Goal: Task Accomplishment & Management: Use online tool/utility

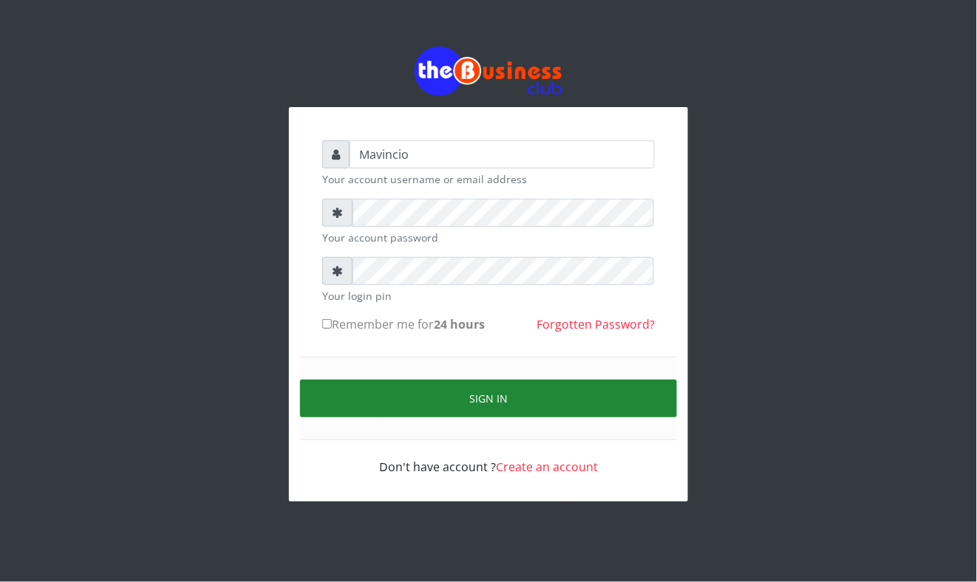
click at [470, 402] on button "Sign in" at bounding box center [488, 399] width 377 height 38
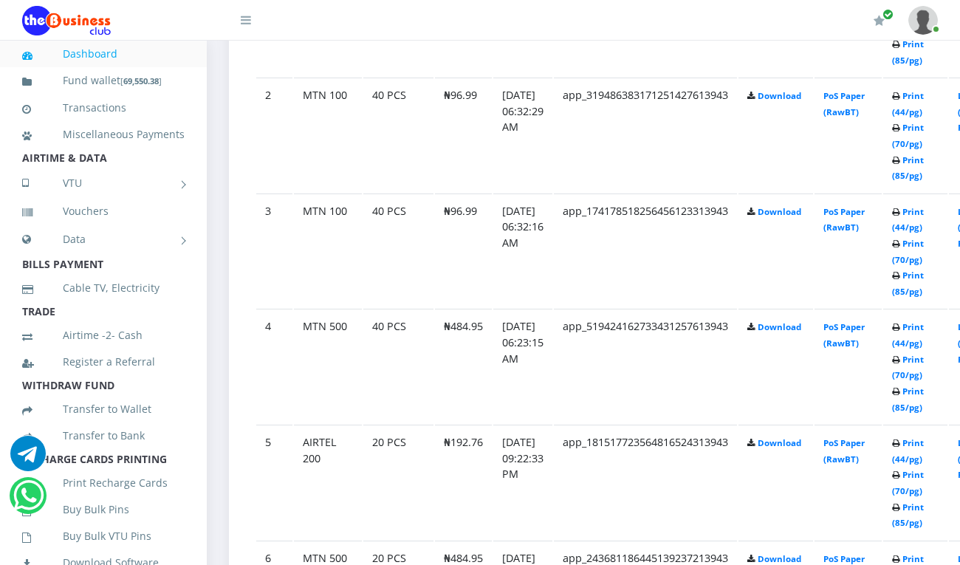
scroll to position [989, 0]
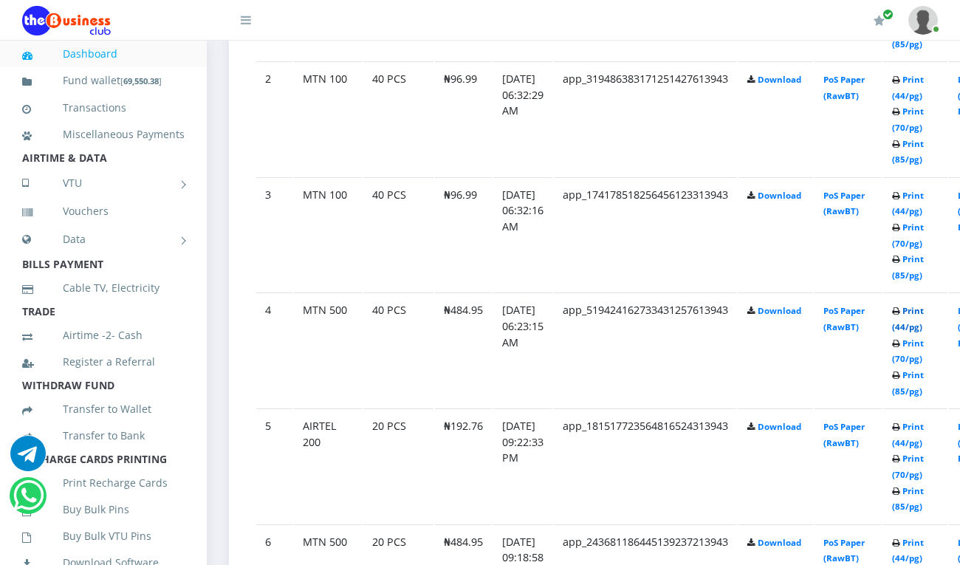
click at [924, 311] on link "Print (44/pg)" at bounding box center [908, 318] width 32 height 27
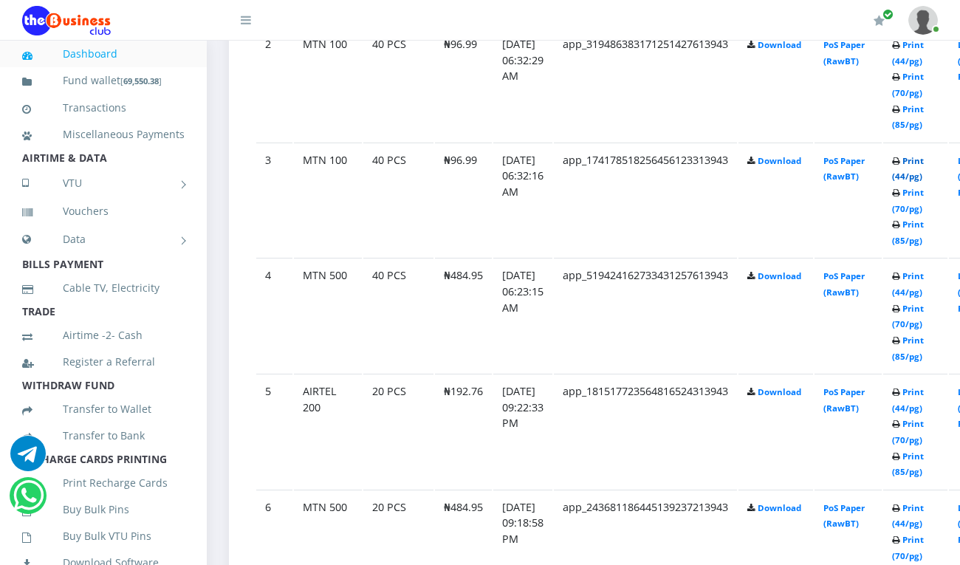
scroll to position [989, 0]
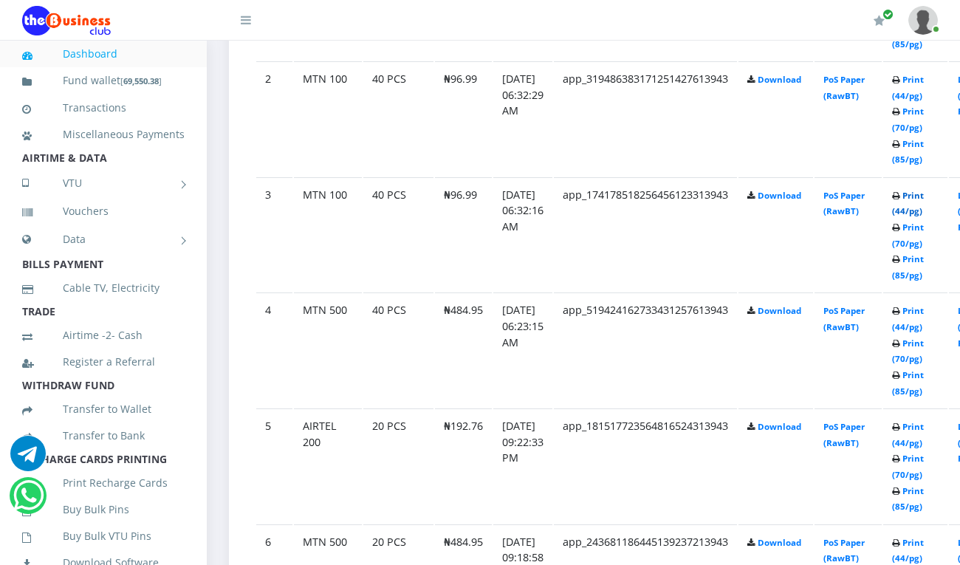
click at [924, 192] on link "Print (44/pg)" at bounding box center [908, 203] width 32 height 27
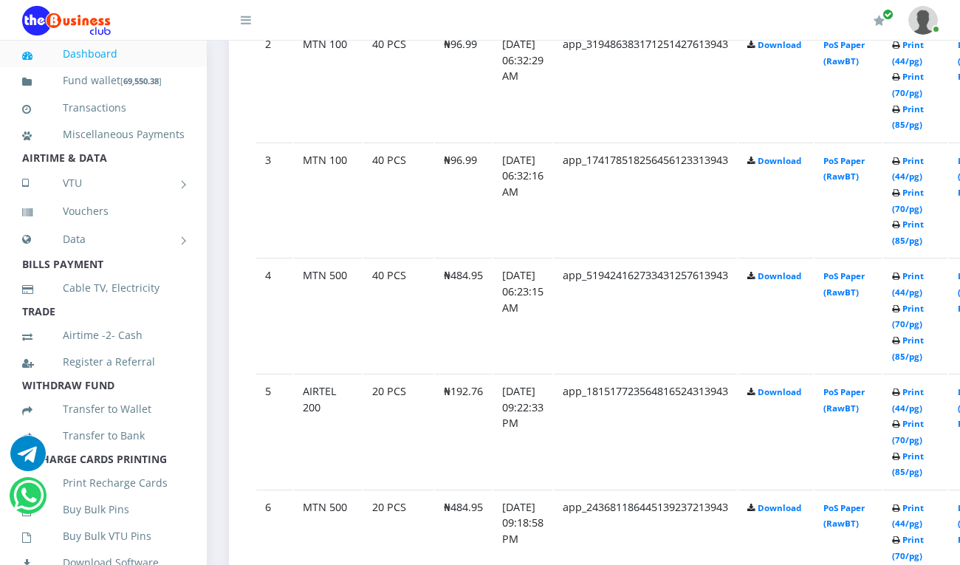
scroll to position [989, 0]
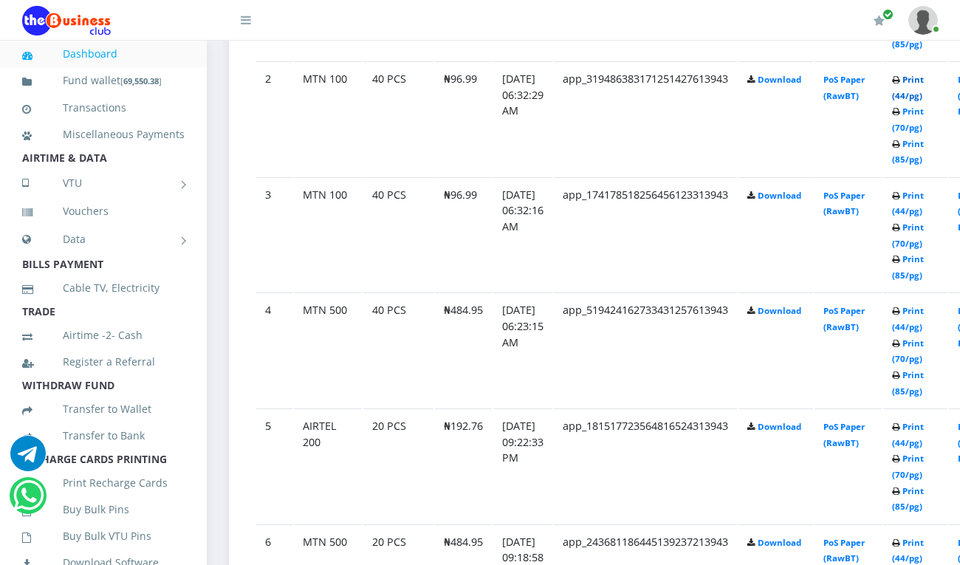
click at [924, 83] on link "Print (44/pg)" at bounding box center [908, 87] width 32 height 27
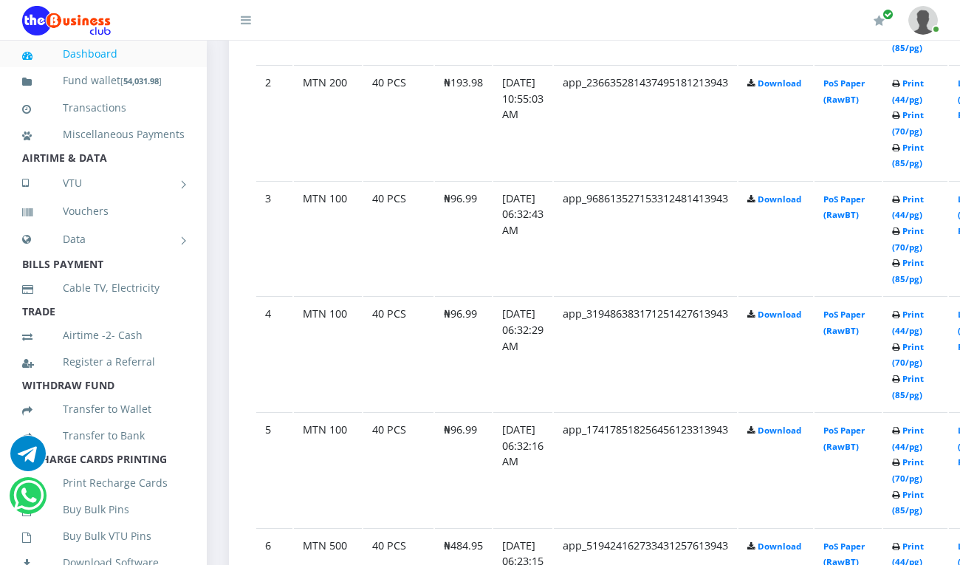
scroll to position [1024, 0]
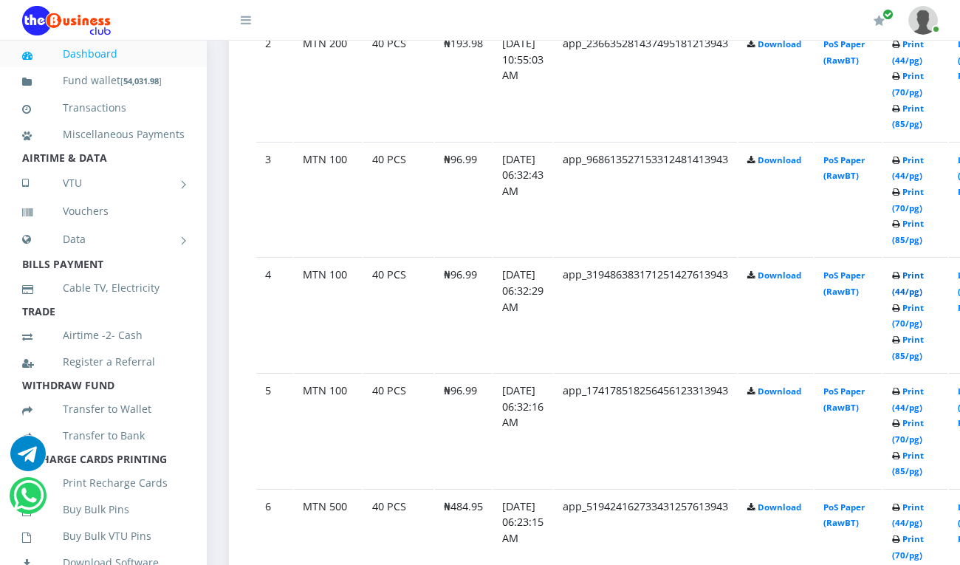
click at [924, 275] on link "Print (44/pg)" at bounding box center [908, 283] width 32 height 27
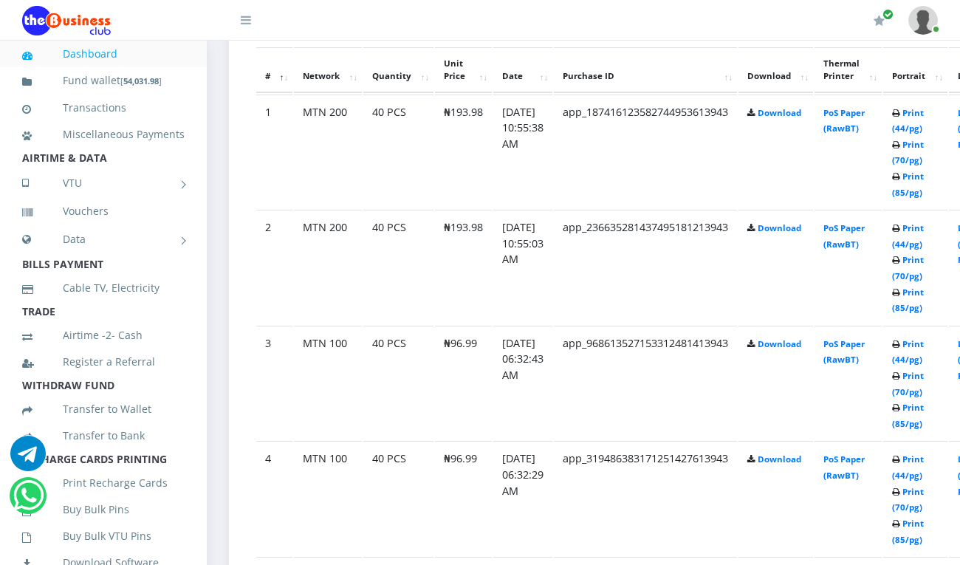
scroll to position [946, 0]
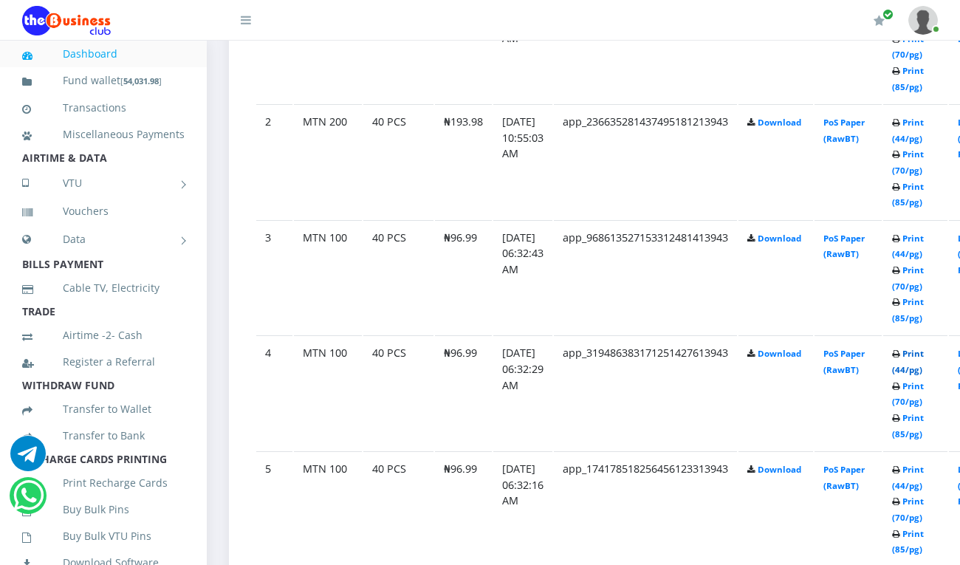
click at [924, 358] on link "Print (44/pg)" at bounding box center [908, 361] width 32 height 27
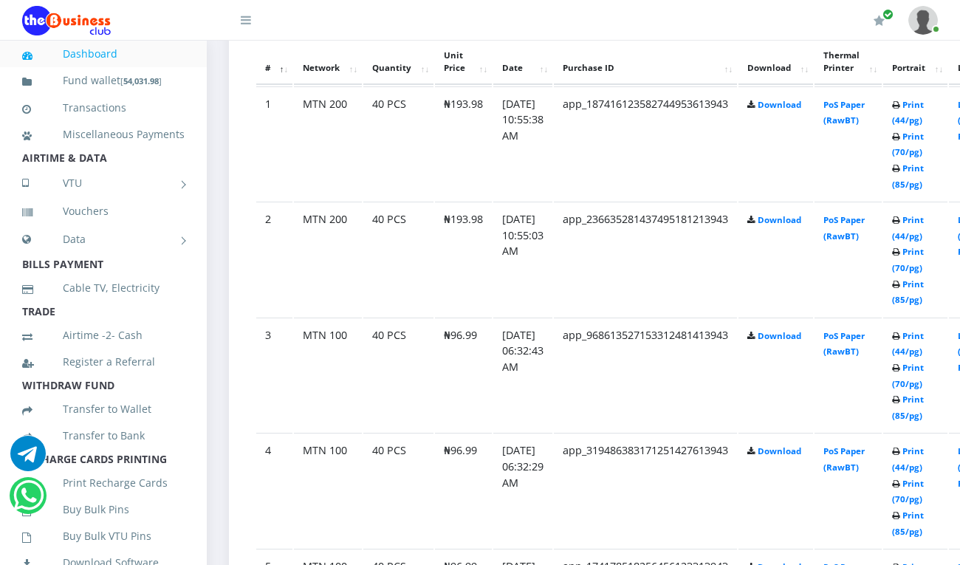
scroll to position [861, 0]
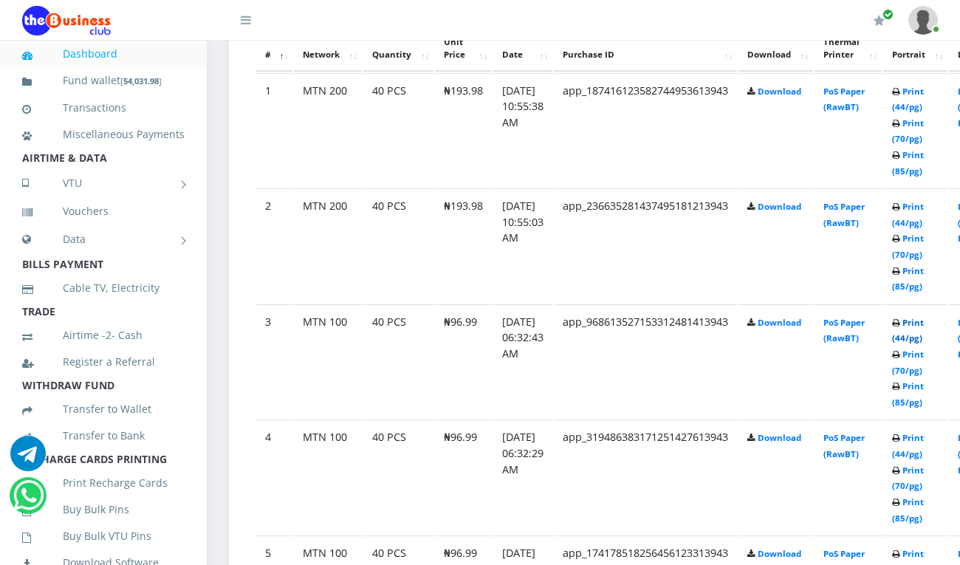
click at [924, 323] on link "Print (44/pg)" at bounding box center [908, 330] width 32 height 27
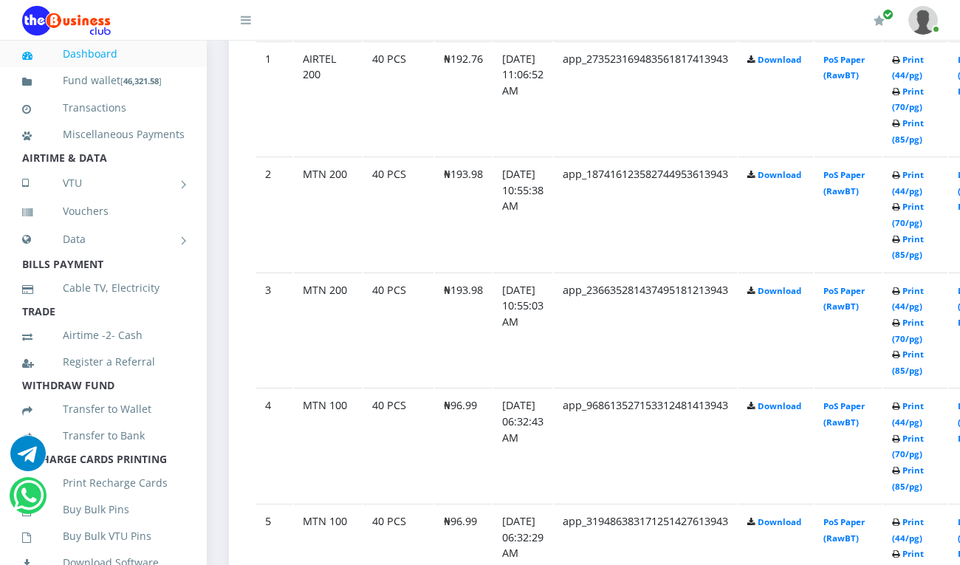
scroll to position [861, 0]
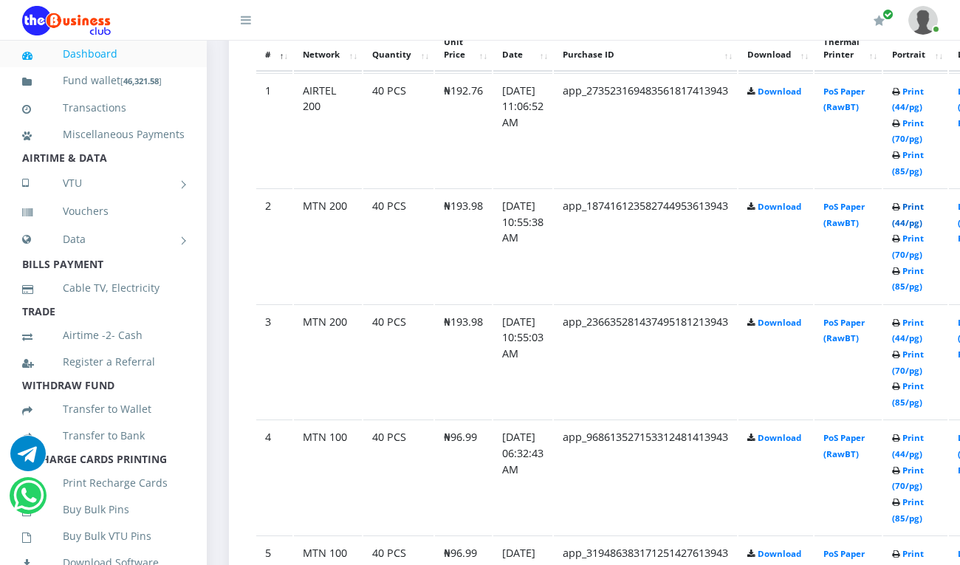
click at [924, 208] on link "Print (44/pg)" at bounding box center [908, 214] width 32 height 27
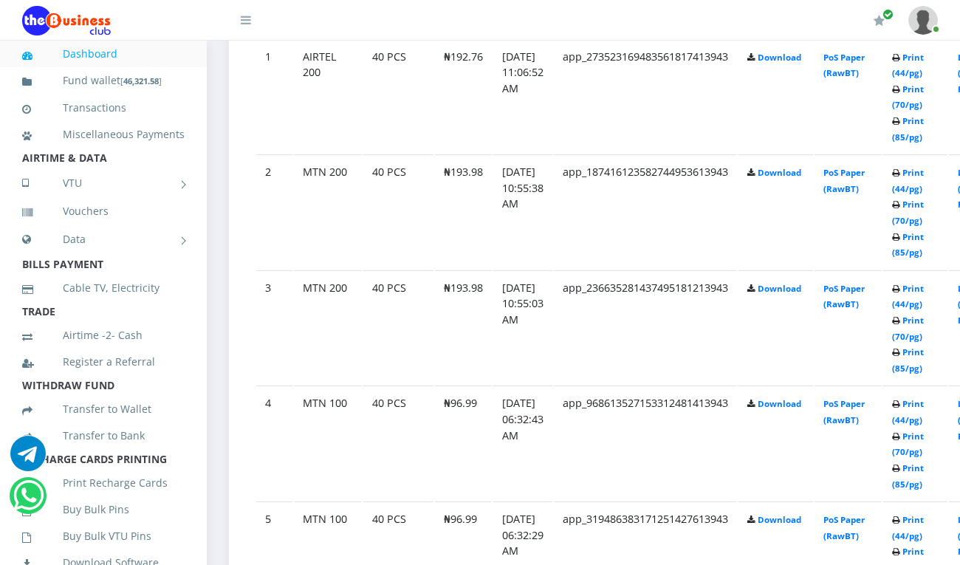
scroll to position [861, 0]
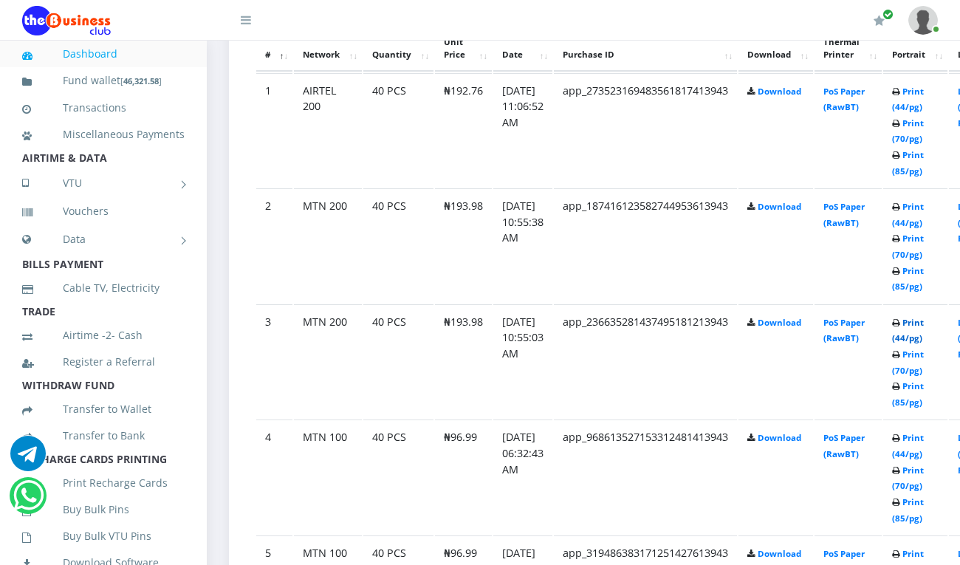
click at [924, 321] on link "Print (44/pg)" at bounding box center [908, 330] width 32 height 27
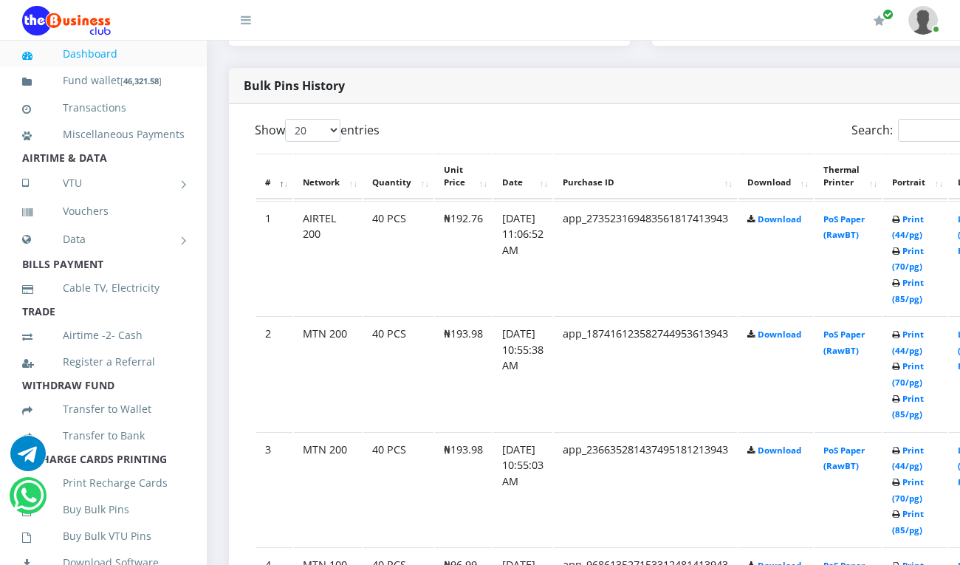
scroll to position [692, 0]
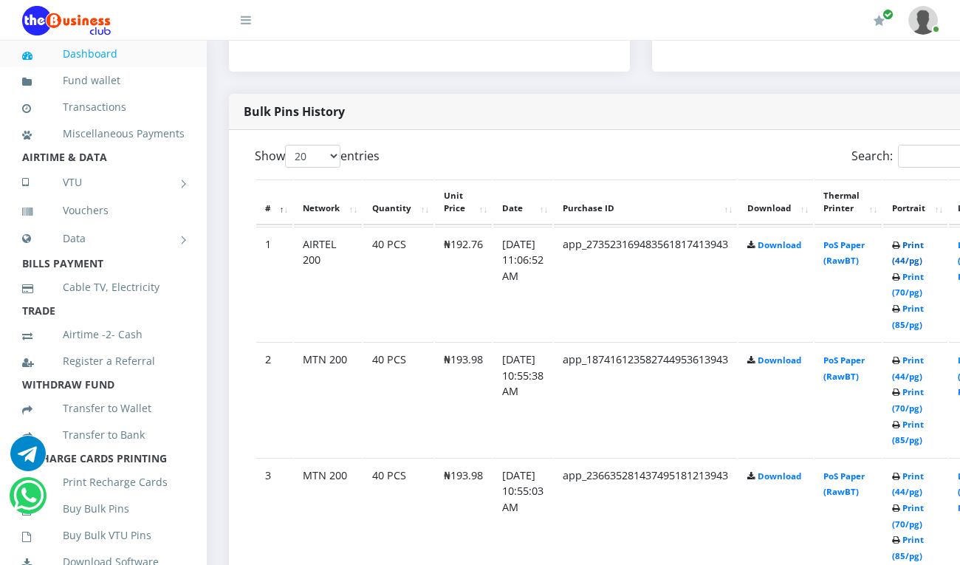
click at [924, 262] on link "Print (44/pg)" at bounding box center [908, 252] width 32 height 27
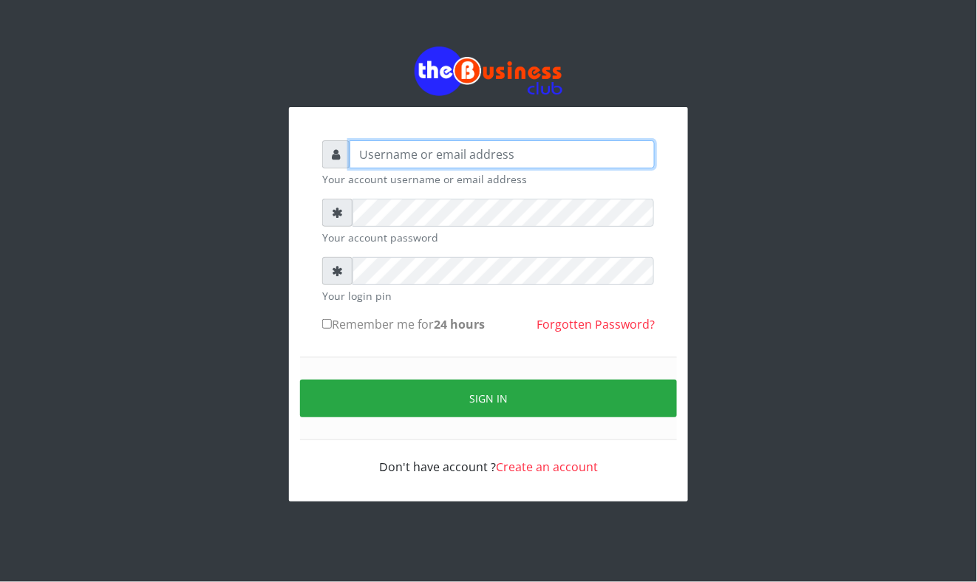
type input "Mavincio"
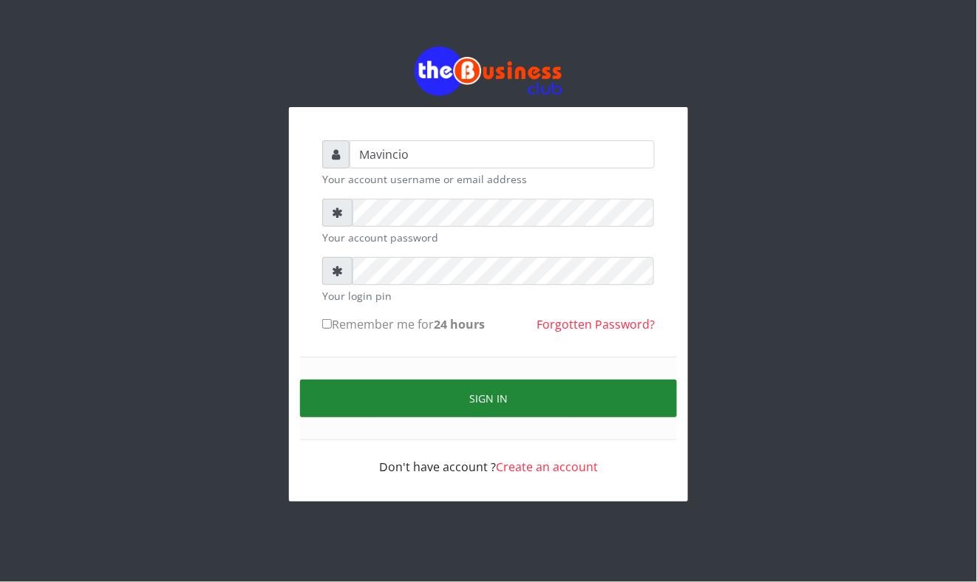
click at [480, 390] on button "Sign in" at bounding box center [488, 399] width 377 height 38
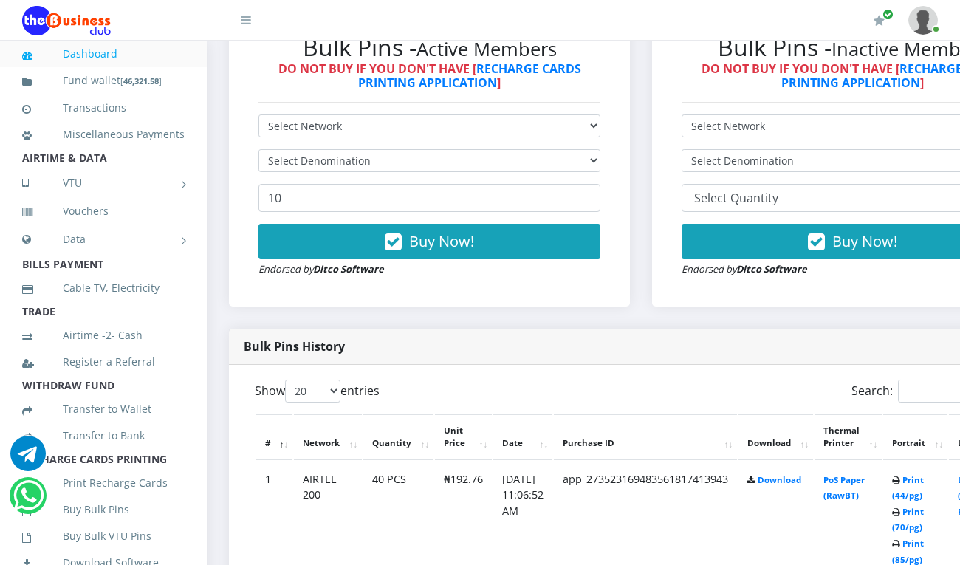
scroll to position [618, 0]
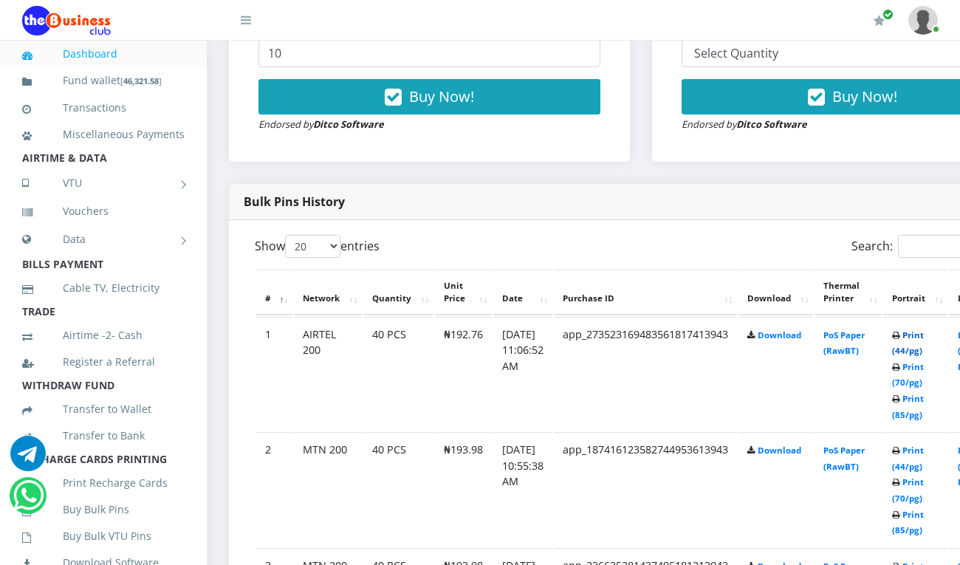
click at [924, 335] on link "Print (44/pg)" at bounding box center [908, 343] width 32 height 27
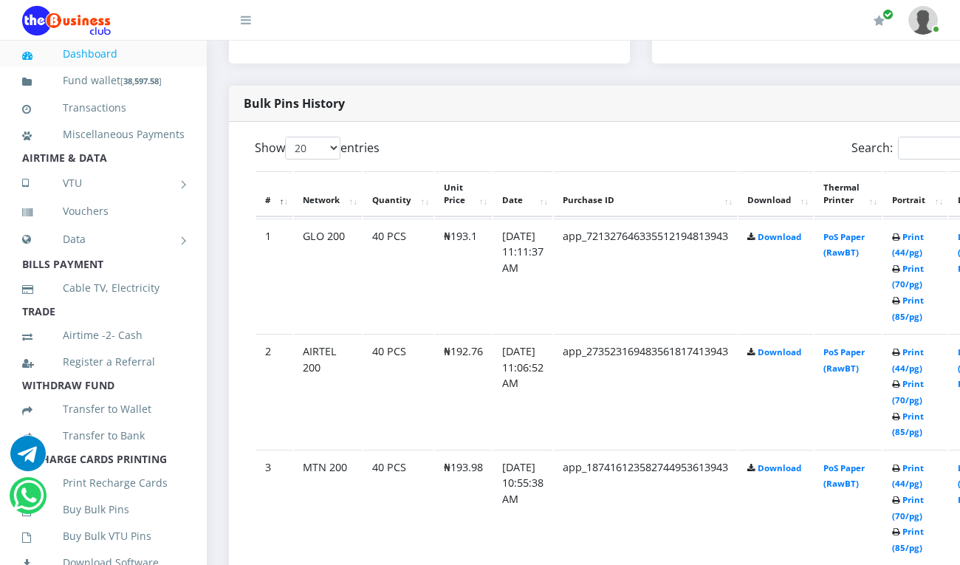
scroll to position [618, 0]
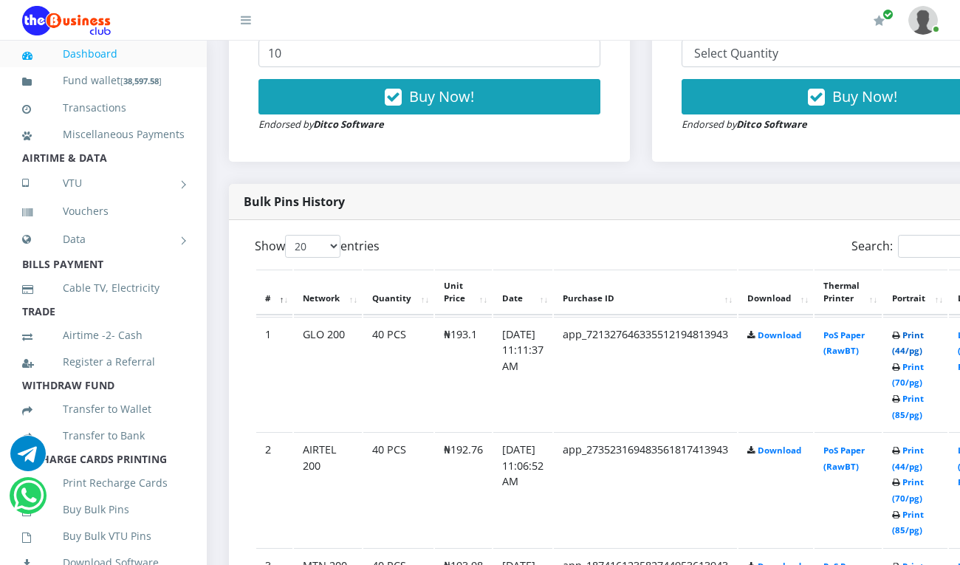
click at [924, 337] on link "Print (44/pg)" at bounding box center [908, 343] width 32 height 27
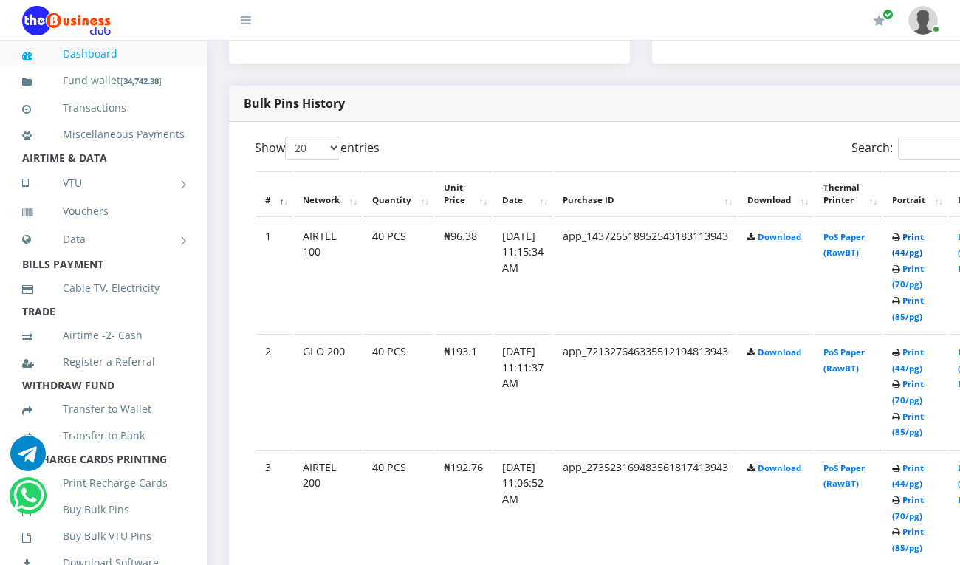
scroll to position [618, 0]
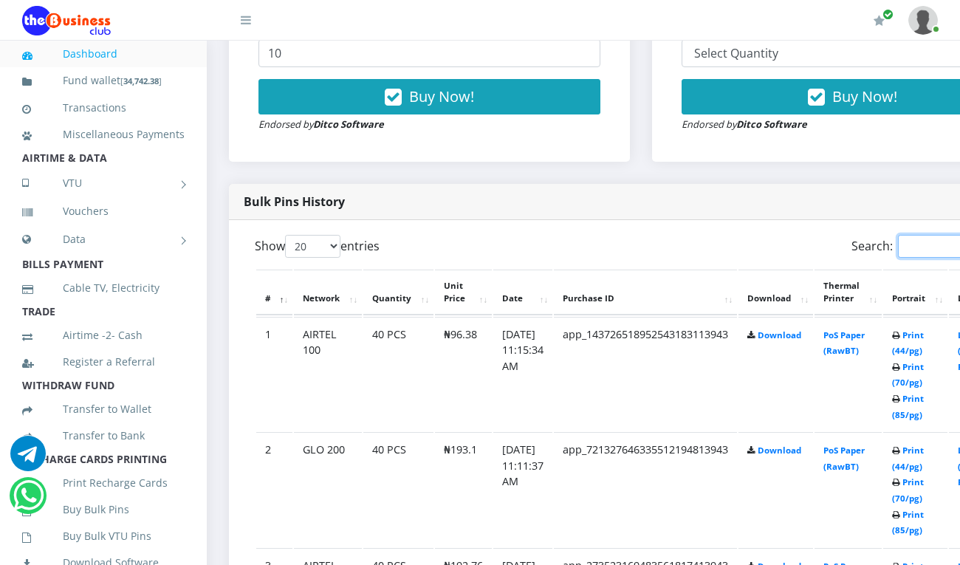
click at [932, 236] on input "Search:" at bounding box center [962, 246] width 129 height 23
click at [924, 335] on link "Print (44/pg)" at bounding box center [908, 343] width 32 height 27
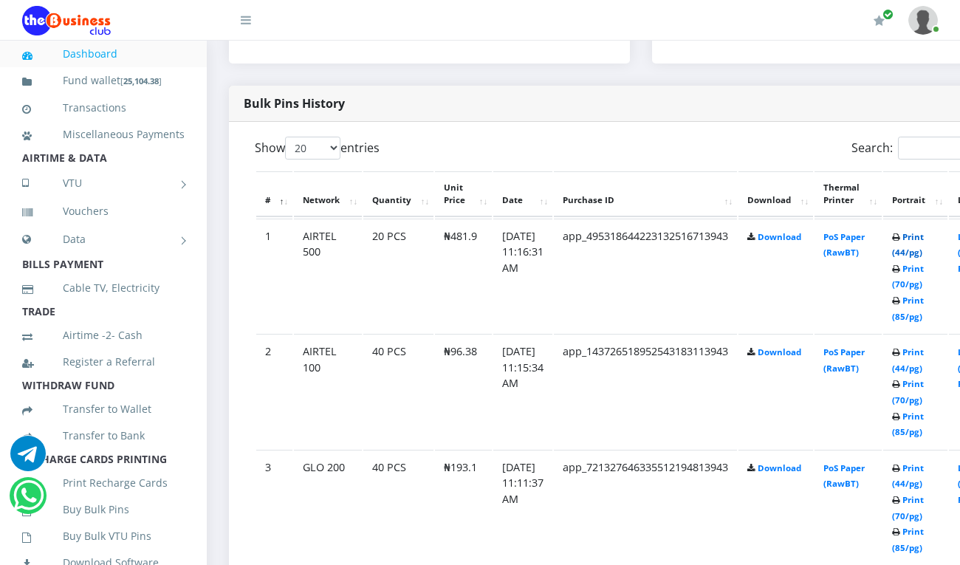
scroll to position [618, 0]
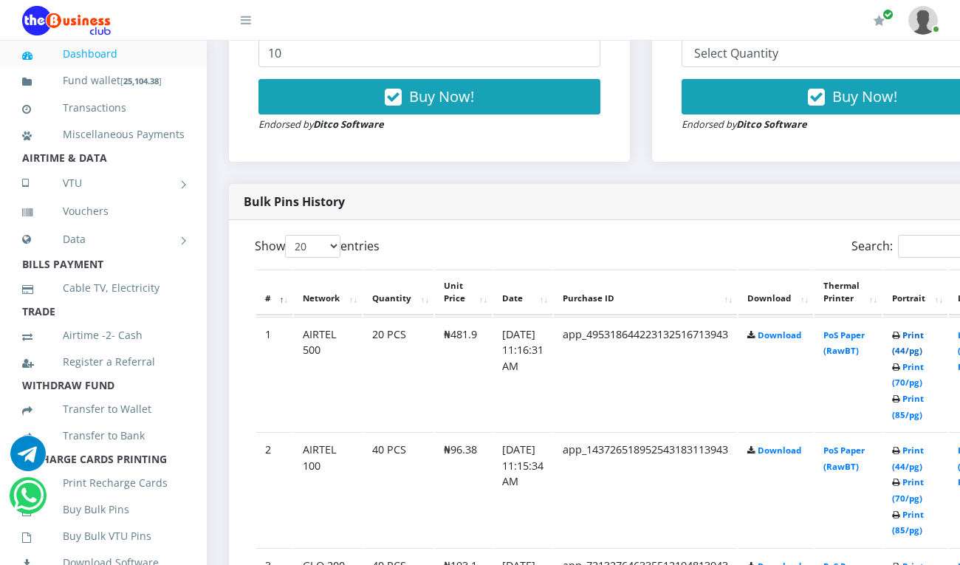
click at [924, 337] on link "Print (44/pg)" at bounding box center [908, 343] width 32 height 27
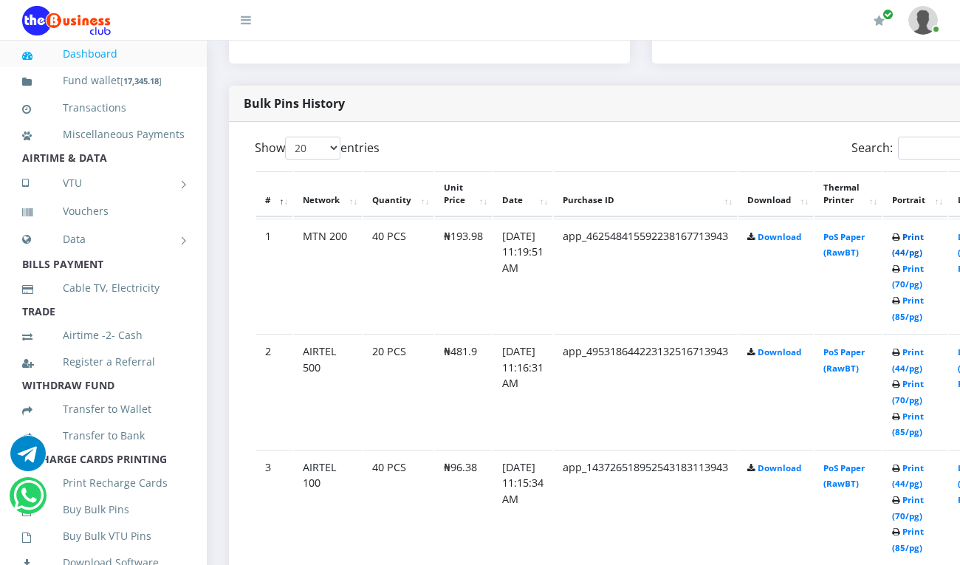
scroll to position [618, 0]
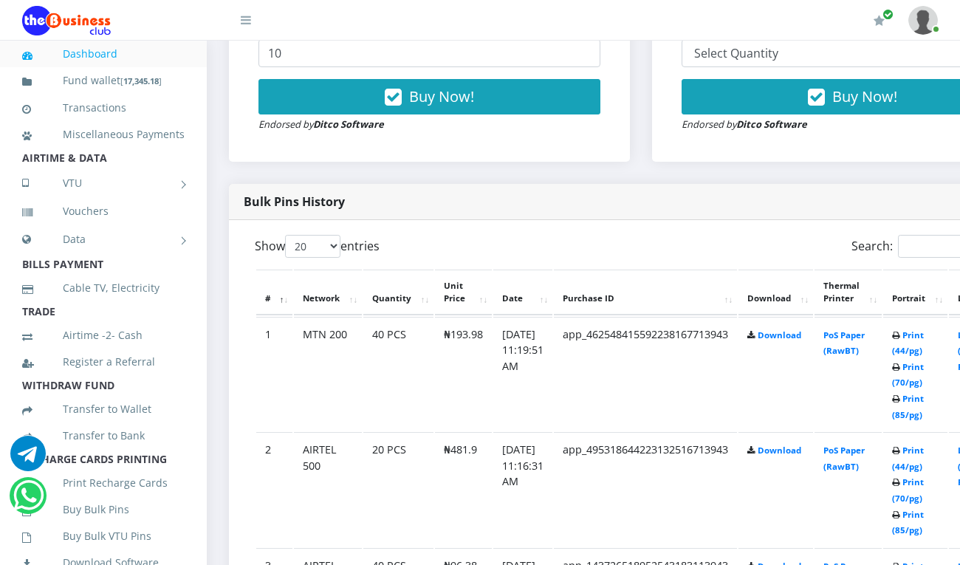
click at [922, 236] on label "Search:" at bounding box center [940, 246] width 176 height 23
click at [922, 236] on input "Search:" at bounding box center [962, 246] width 129 height 23
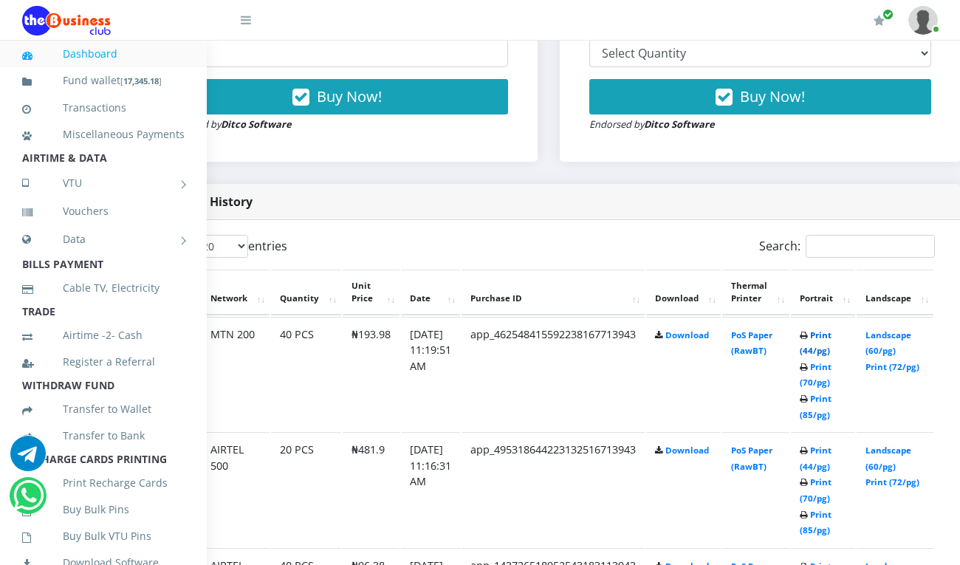
click at [832, 341] on link "Print (44/pg)" at bounding box center [816, 343] width 32 height 27
click at [830, 340] on link "Print (44/pg)" at bounding box center [816, 343] width 32 height 27
click at [829, 332] on link "Print (44/pg)" at bounding box center [816, 343] width 32 height 27
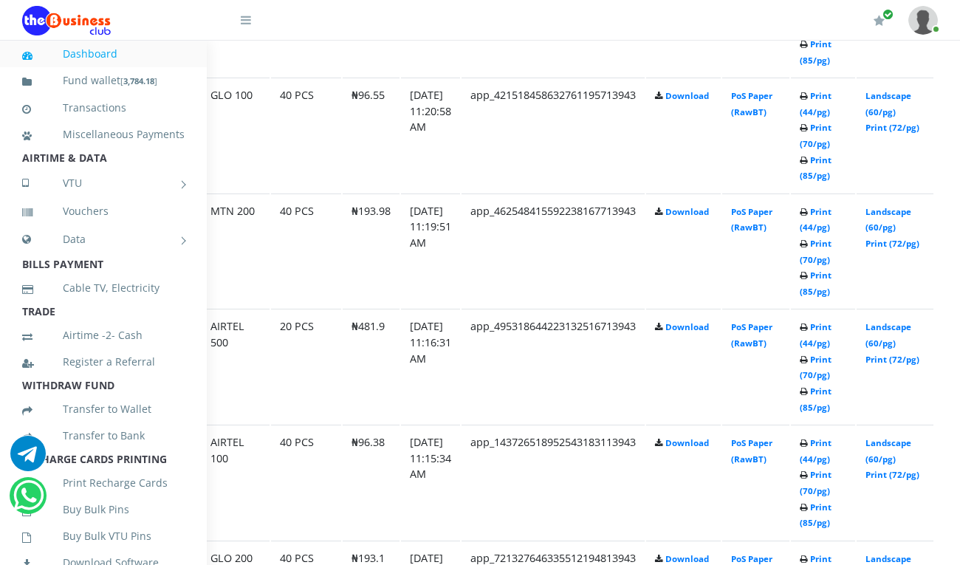
scroll to position [1064, 92]
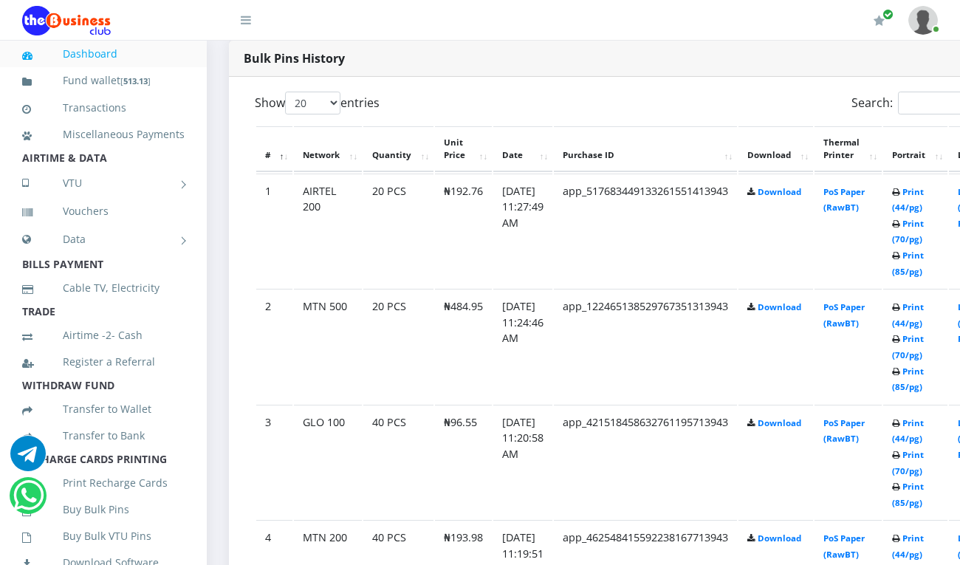
scroll to position [788, 0]
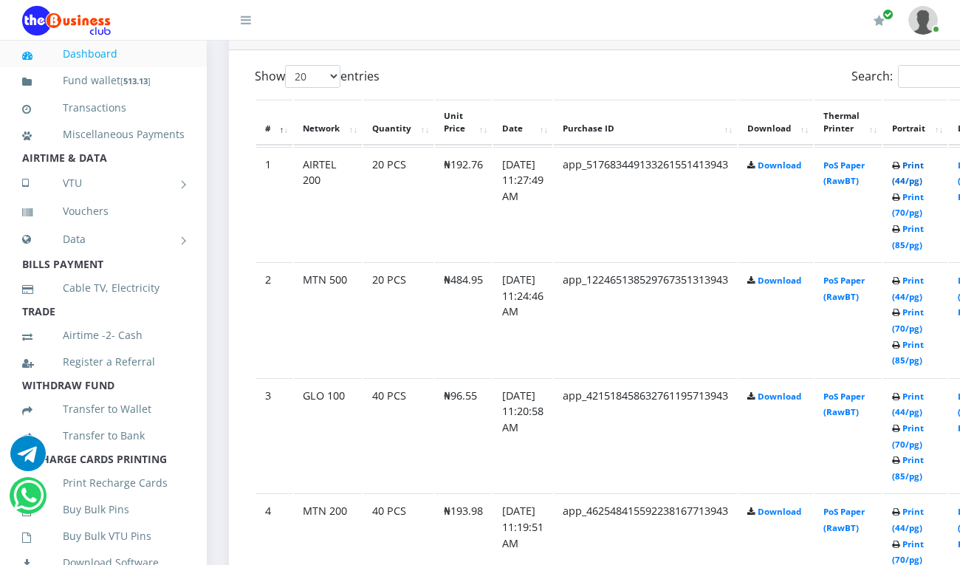
click at [924, 164] on link "Print (44/pg)" at bounding box center [908, 173] width 32 height 27
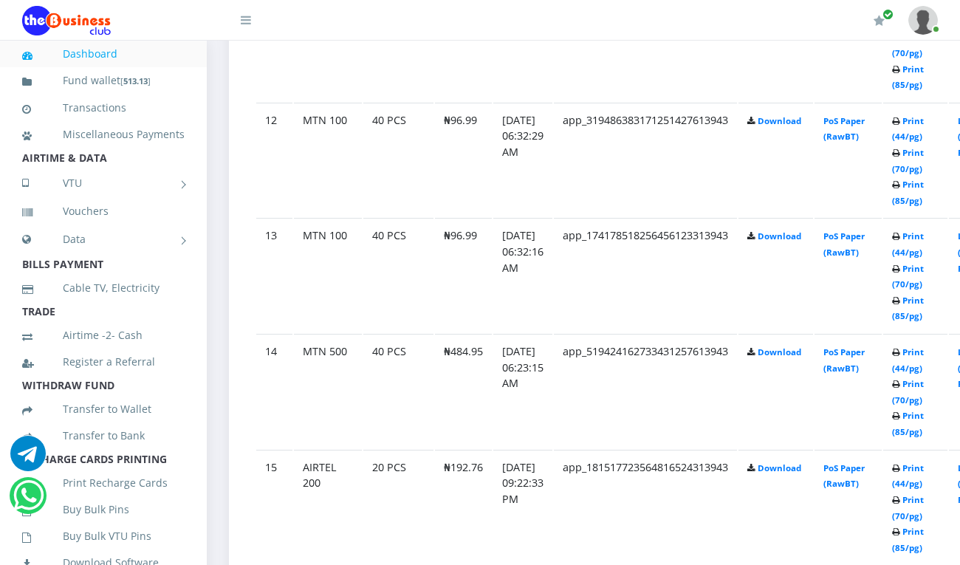
scroll to position [2143, 0]
